Goal: Obtain resource: Obtain resource

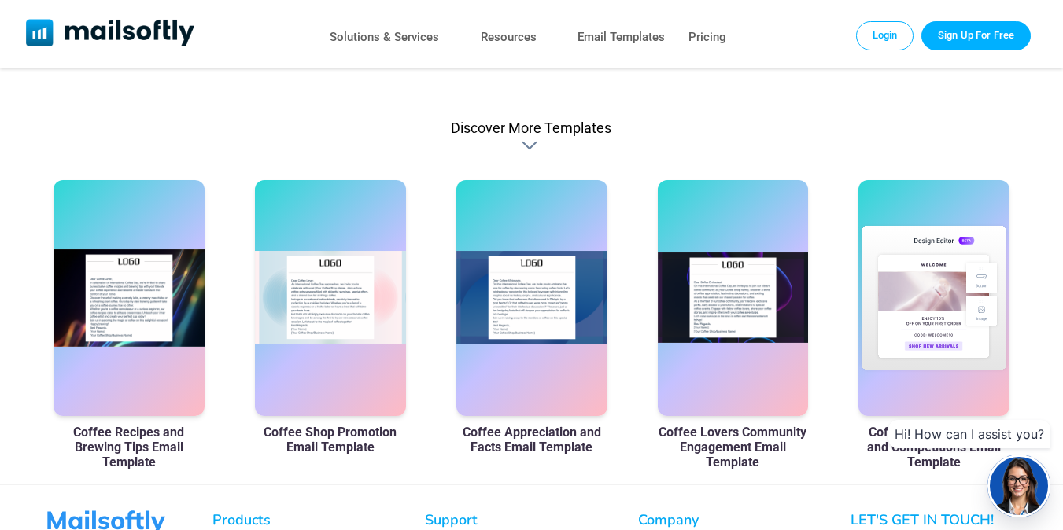
scroll to position [960, 0]
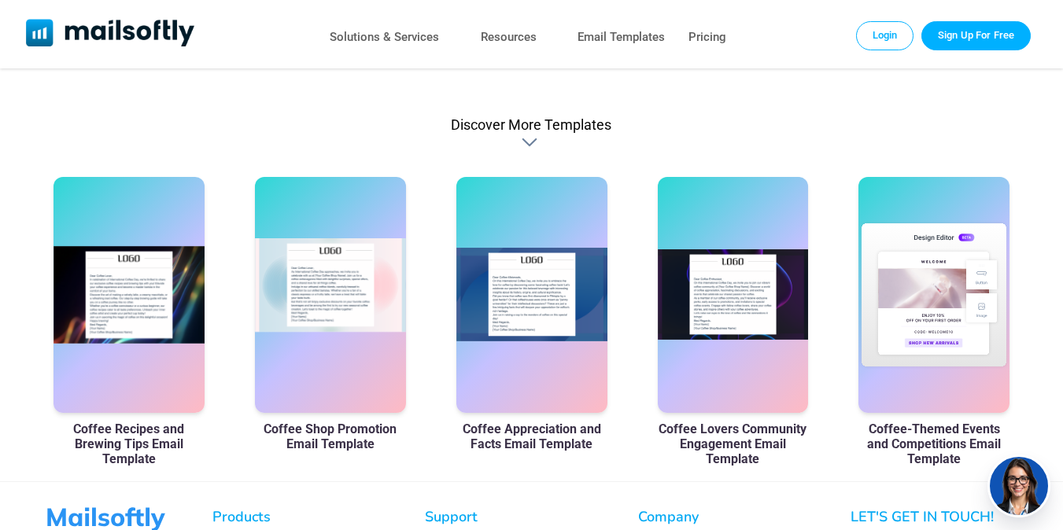
click at [345, 349] on div at bounding box center [330, 295] width 151 height 236
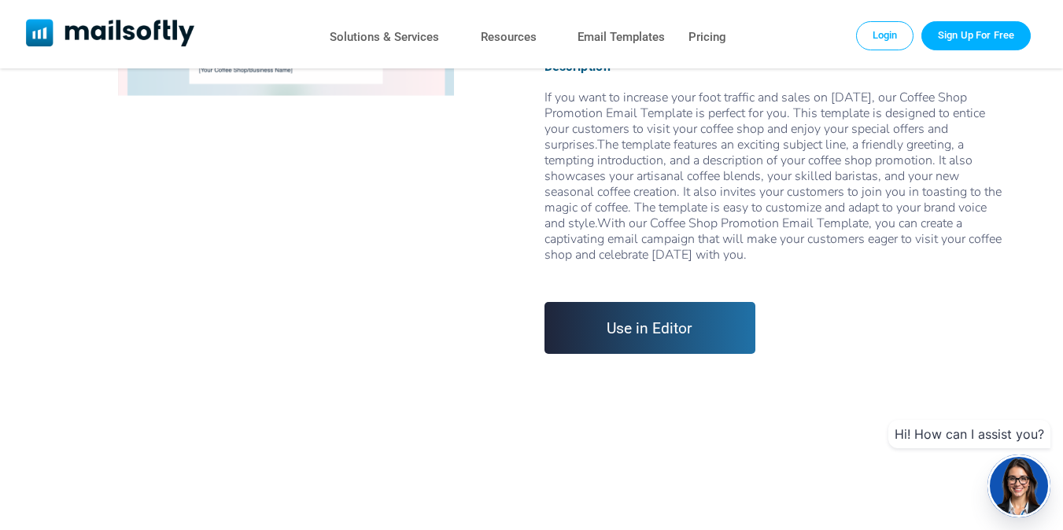
scroll to position [46, 0]
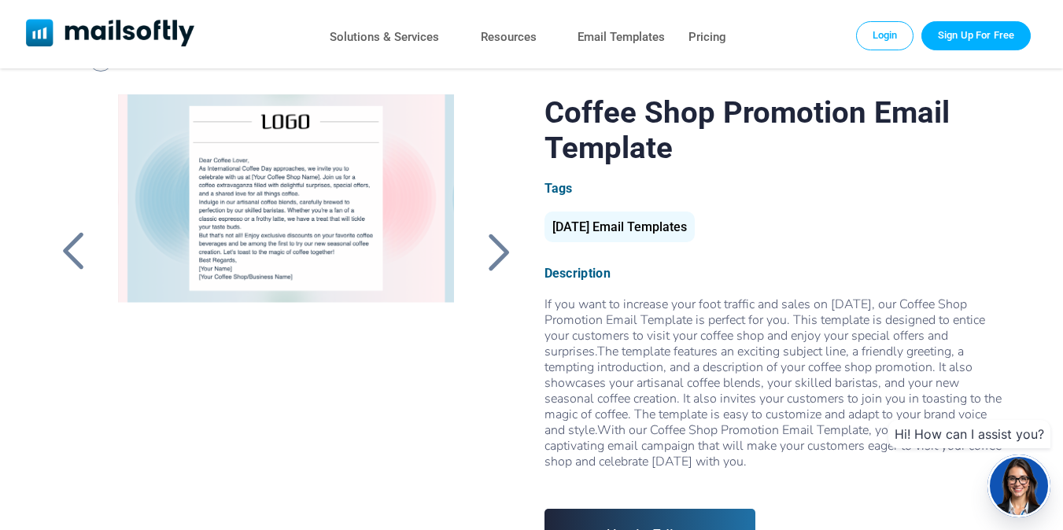
click at [267, 201] on div at bounding box center [286, 290] width 373 height 393
